Goal: Information Seeking & Learning: Understand process/instructions

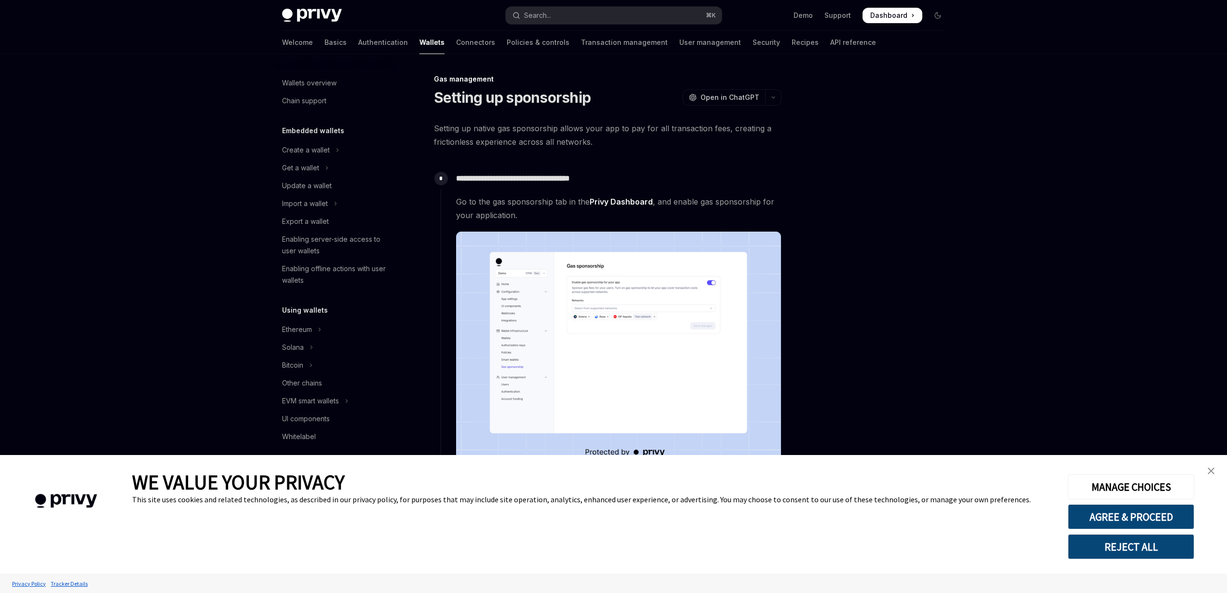
type textarea "*"
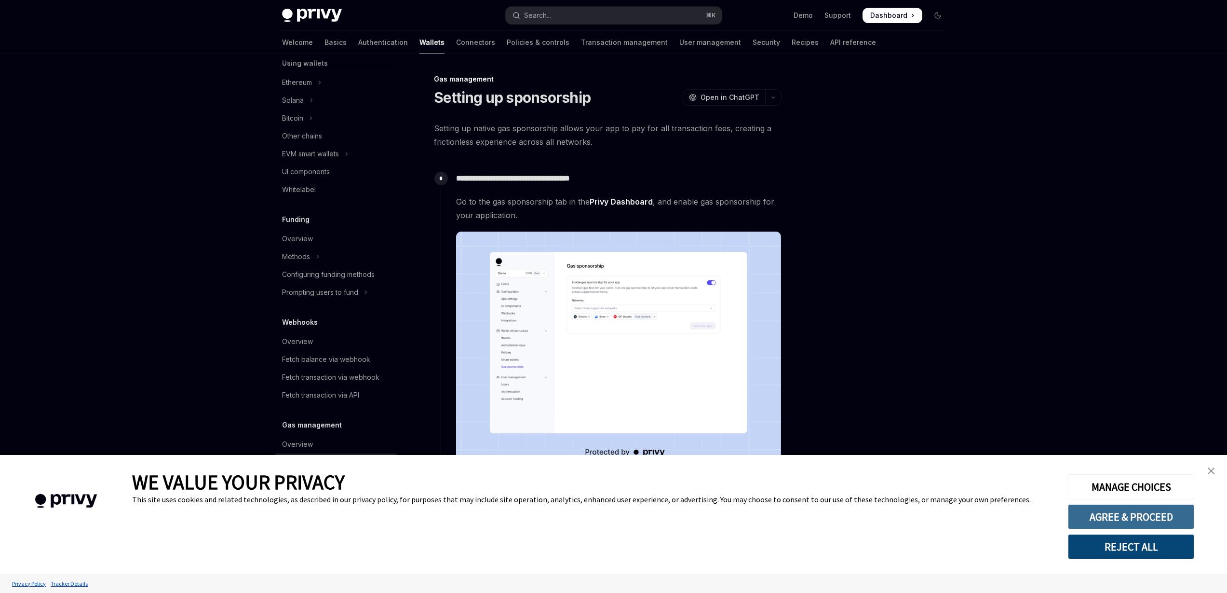
click at [1130, 511] on button "AGREE & PROCEED" at bounding box center [1131, 516] width 126 height 25
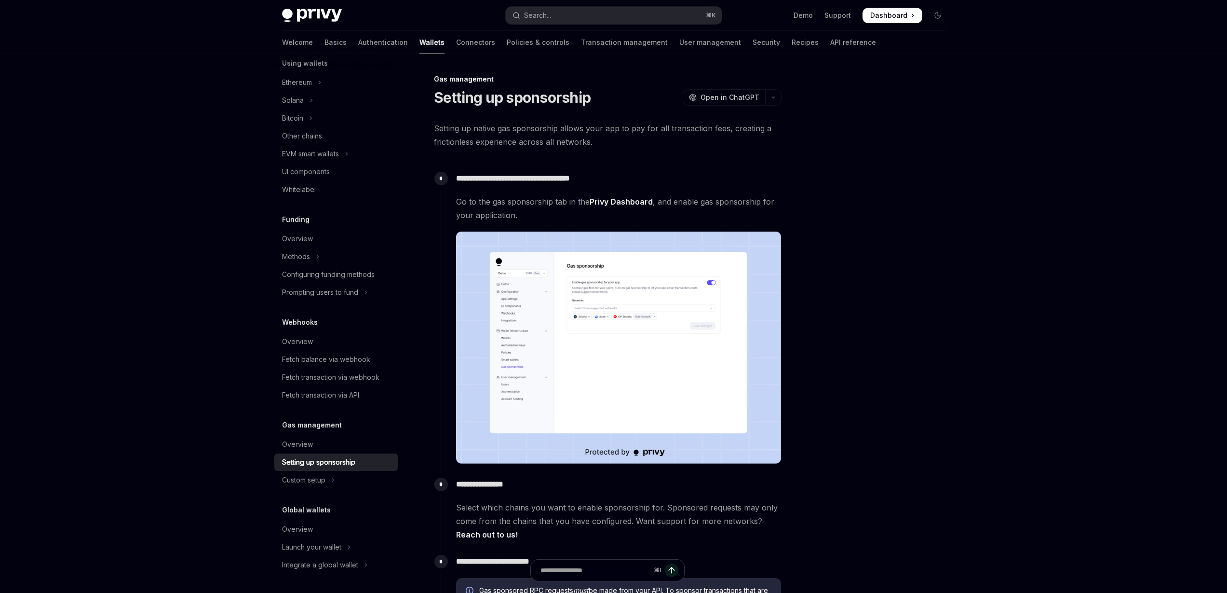
click at [1015, 179] on div "Skip to main content Privy Docs home page Search... ⌘ K Demo Support Dashboard …" at bounding box center [613, 584] width 1227 height 1169
